Goal: Check status: Check status

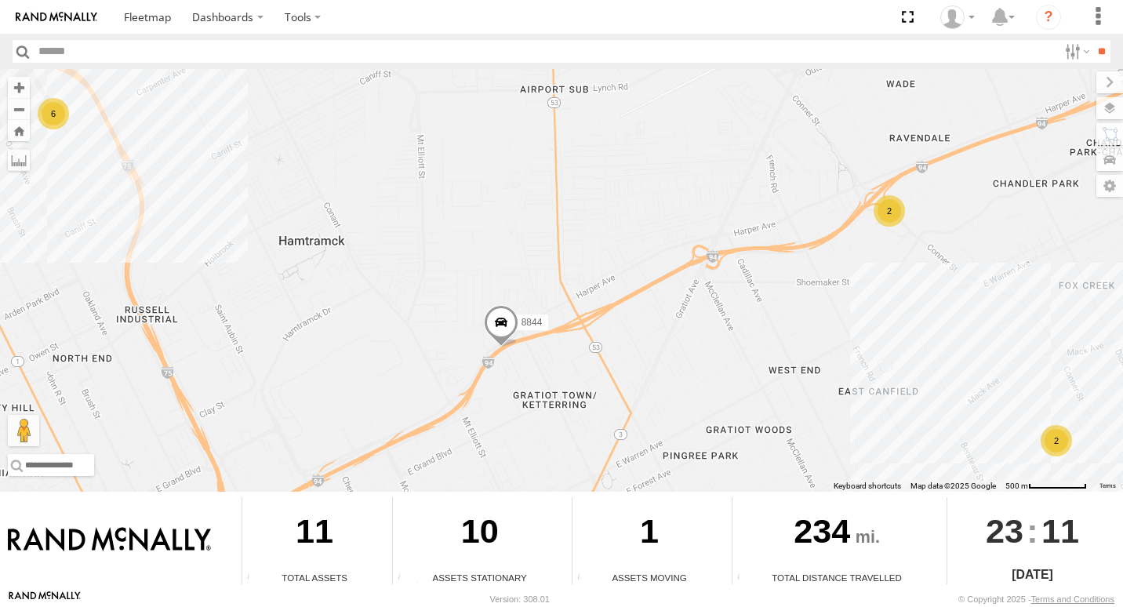
click at [499, 325] on span at bounding box center [501, 326] width 34 height 42
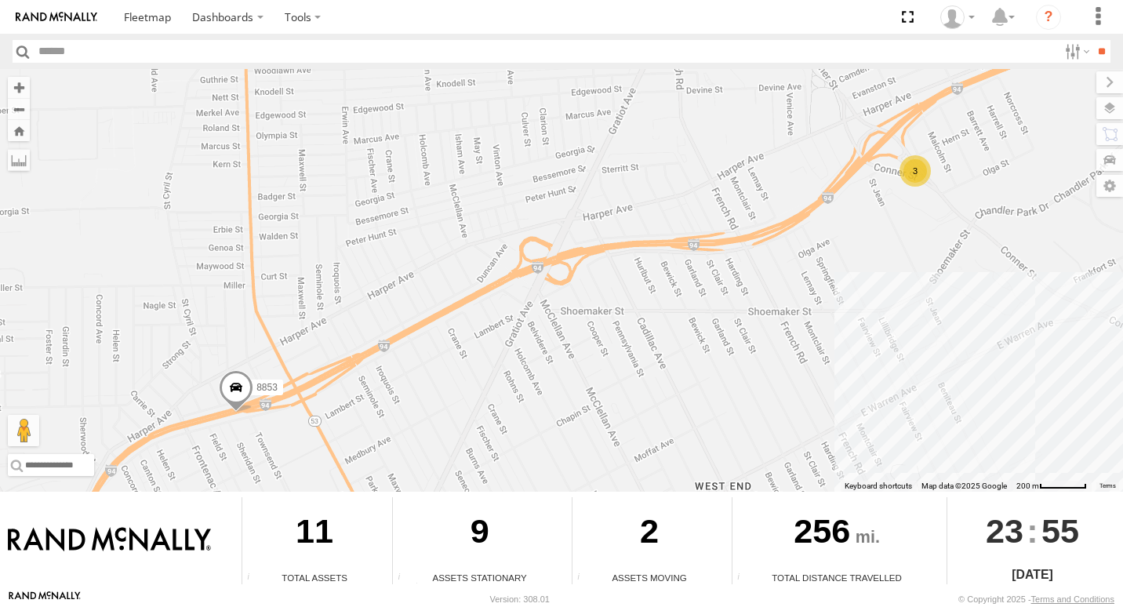
click at [923, 179] on div "3" at bounding box center [914, 170] width 31 height 31
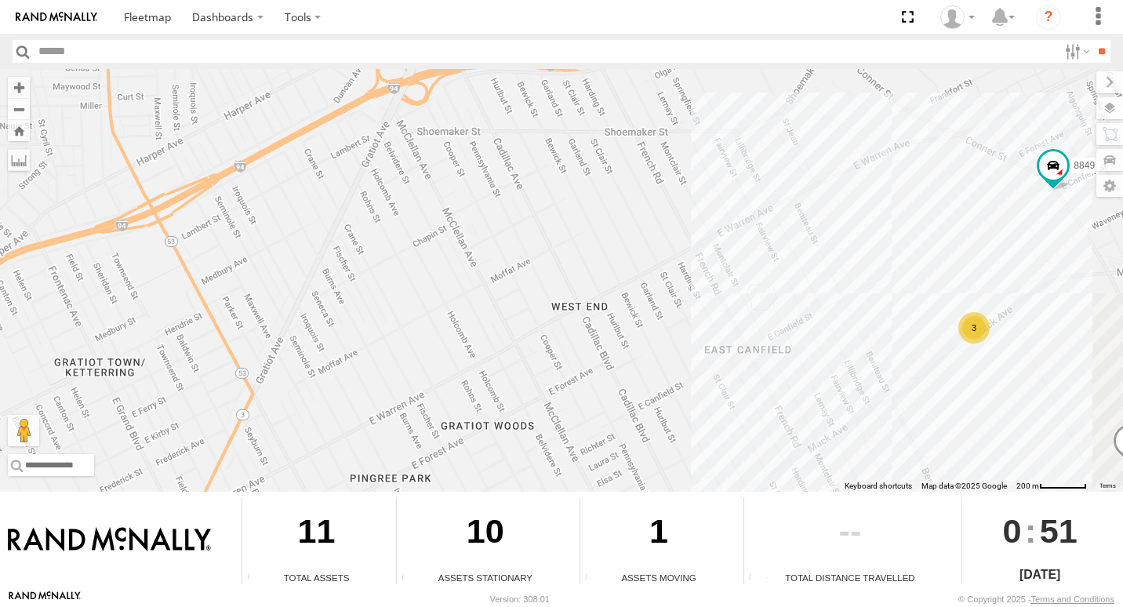
drag, startPoint x: 1113, startPoint y: 467, endPoint x: 861, endPoint y: 371, distance: 270.2
click at [861, 371] on div "8853 8849 3" at bounding box center [561, 280] width 1123 height 423
